Goal: Transaction & Acquisition: Purchase product/service

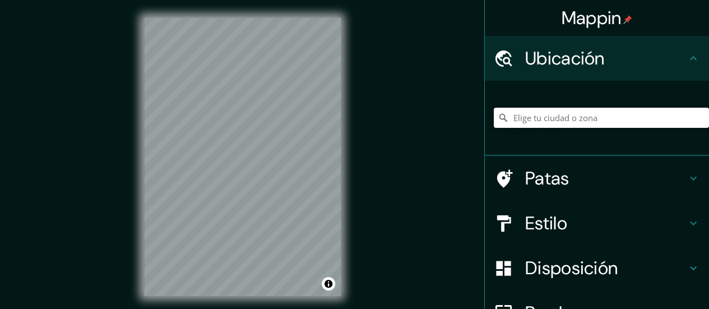
click at [529, 120] on input "Elige tu ciudad o zona" at bounding box center [601, 118] width 215 height 20
paste input "La casa está ubicada en [GEOGRAPHIC_DATA][PERSON_NAME][GEOGRAPHIC_DATA], [GEOGR…"
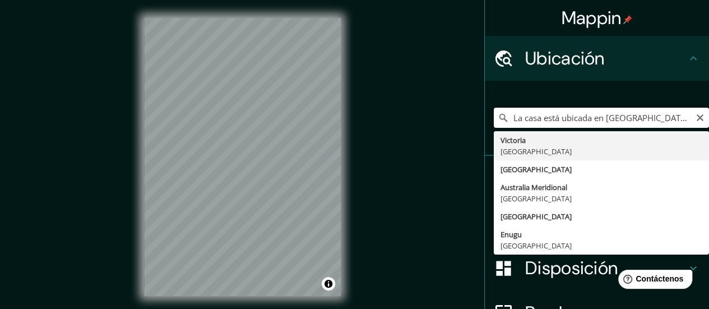
drag, startPoint x: 576, startPoint y: 113, endPoint x: 462, endPoint y: 114, distance: 113.7
click at [462, 114] on div "Mappin Ubicación La casa está ubicada en [GEOGRAPHIC_DATA][PERSON_NAME][GEOGRAP…" at bounding box center [354, 166] width 709 height 332
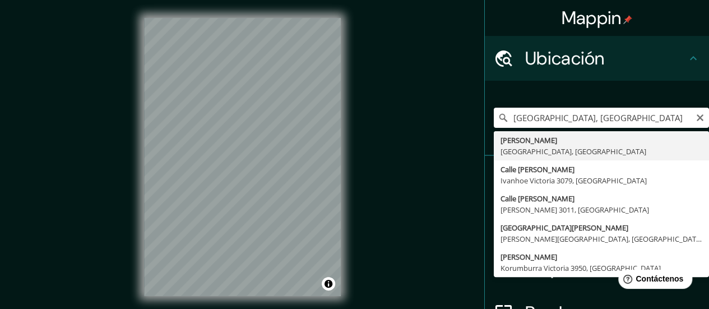
type input "[PERSON_NAME][GEOGRAPHIC_DATA], [GEOGRAPHIC_DATA]"
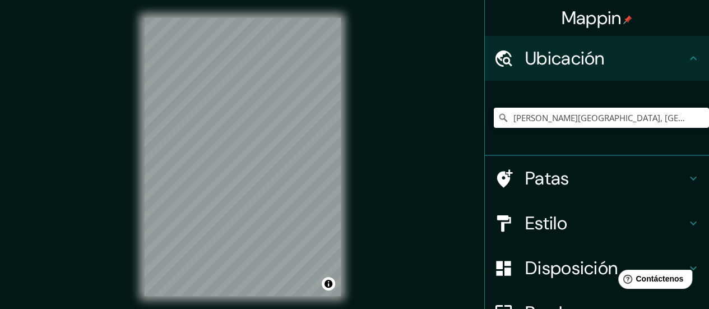
click at [562, 226] on h4 "Estilo" at bounding box center [605, 223] width 161 height 22
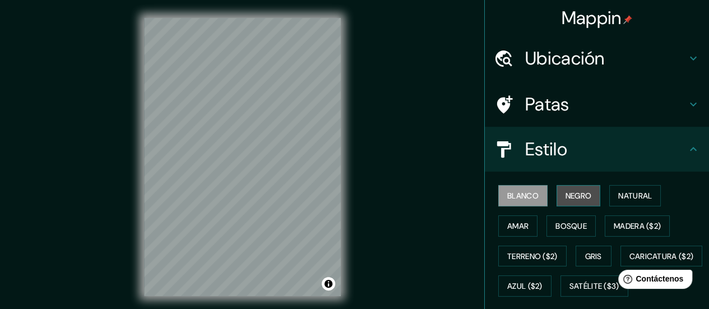
click at [589, 201] on button "Negro" at bounding box center [578, 195] width 44 height 21
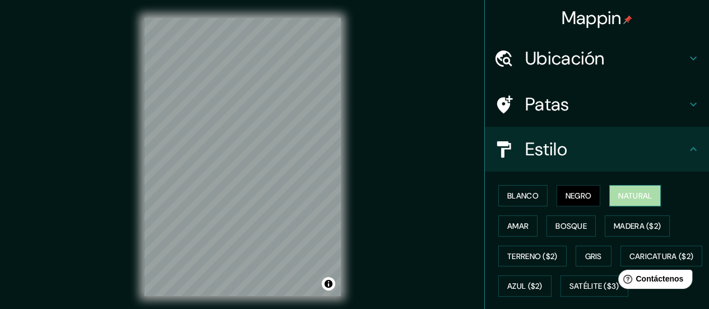
click at [620, 201] on font "Natural" at bounding box center [635, 195] width 34 height 15
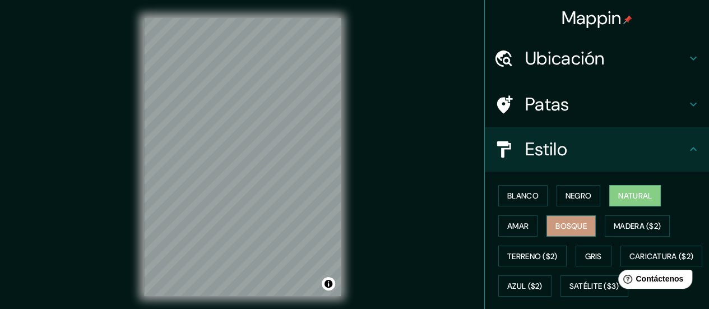
click at [565, 219] on font "Bosque" at bounding box center [570, 226] width 31 height 15
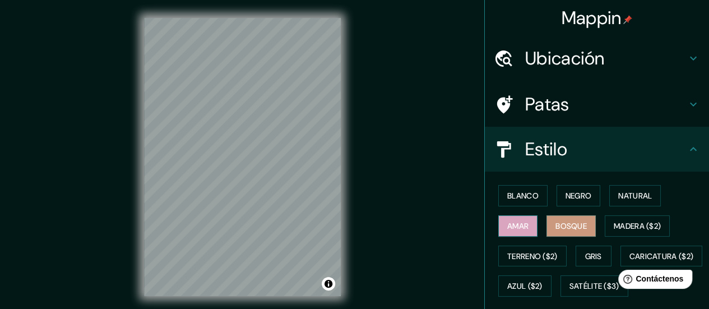
click at [521, 229] on button "Amar" at bounding box center [517, 225] width 39 height 21
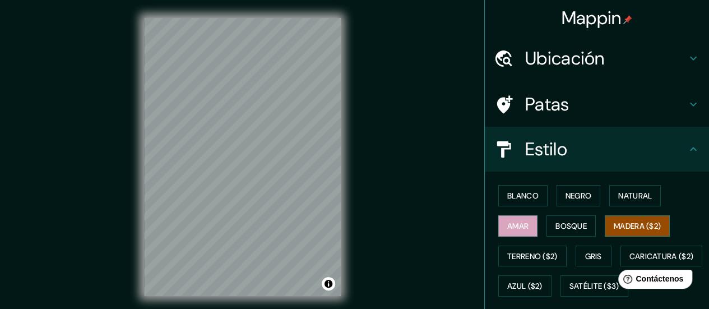
click at [630, 219] on font "Madera ($2)" at bounding box center [637, 226] width 47 height 15
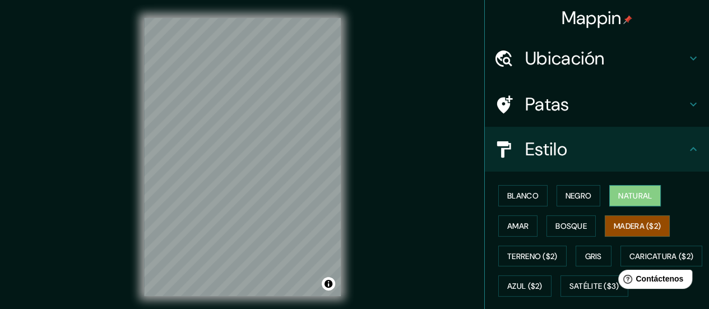
click at [635, 202] on font "Natural" at bounding box center [635, 195] width 34 height 15
